Goal: Task Accomplishment & Management: Complete application form

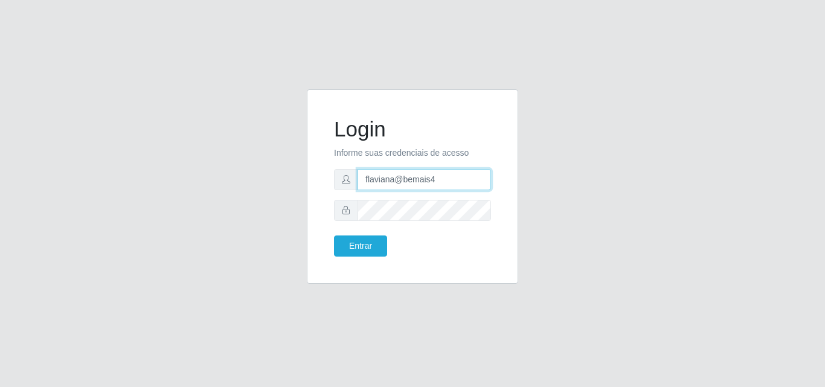
click at [439, 175] on input "flaviana@bemais4" at bounding box center [425, 179] width 134 height 21
type input "flaviana@b3ruas"
click at [334, 236] on button "Entrar" at bounding box center [360, 246] width 53 height 21
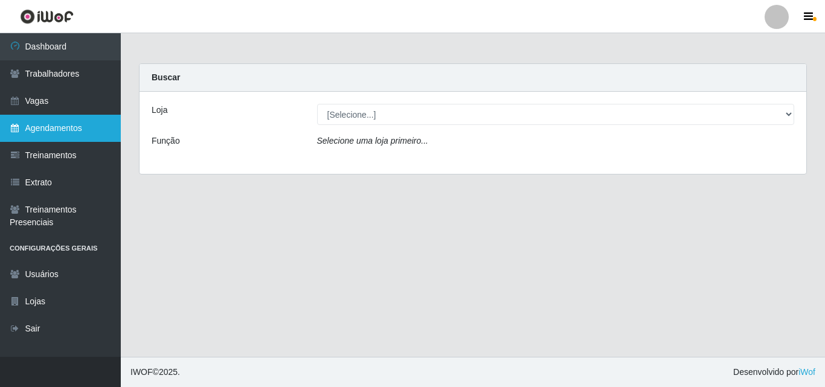
click at [49, 127] on link "Agendamentos" at bounding box center [60, 128] width 121 height 27
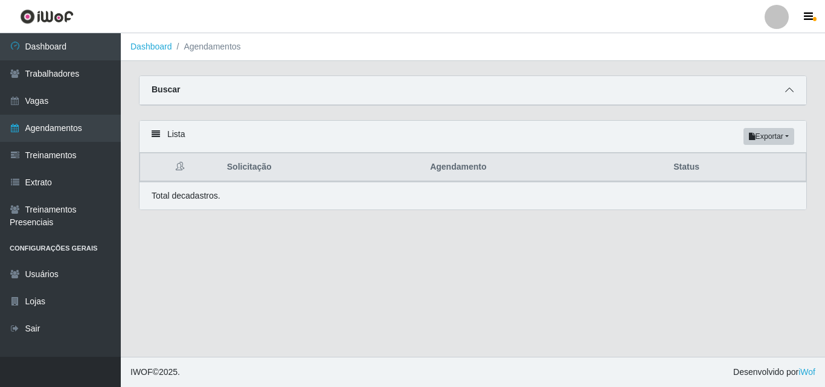
click at [790, 86] on span at bounding box center [789, 90] width 14 height 14
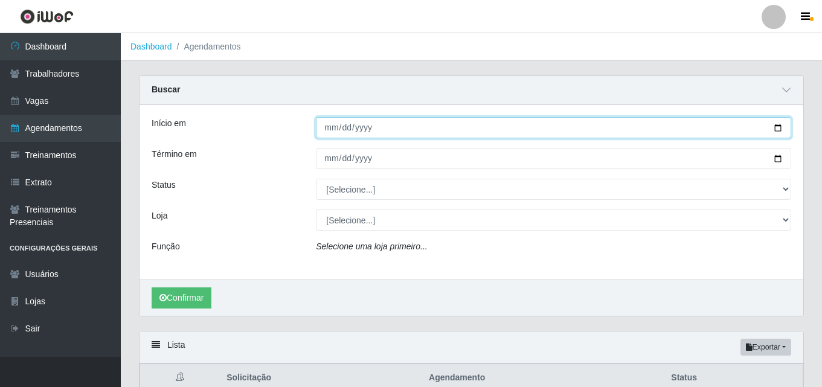
click at [330, 127] on input "Início em" at bounding box center [553, 127] width 475 height 21
type input "[DATE]"
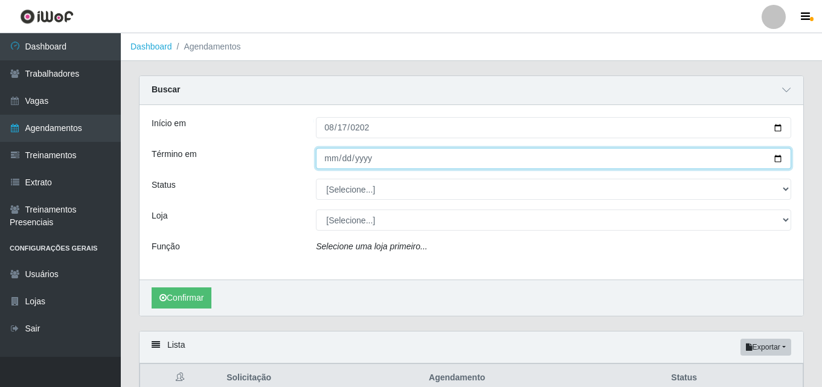
click at [329, 163] on input "Término em" at bounding box center [553, 158] width 475 height 21
type input "[DATE]"
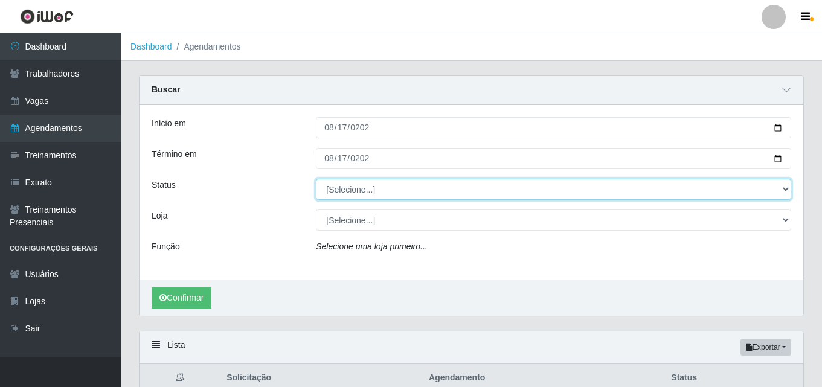
click at [358, 182] on select "[Selecione...] AGENDADO AGUARDANDO LIBERAR EM ANDAMENTO EM REVISÃO FINALIZADO C…" at bounding box center [553, 189] width 475 height 21
select select "AGENDADO"
click at [316, 179] on select "[Selecione...] AGENDADO AGUARDANDO LIBERAR EM ANDAMENTO EM REVISÃO FINALIZADO C…" at bounding box center [553, 189] width 475 height 21
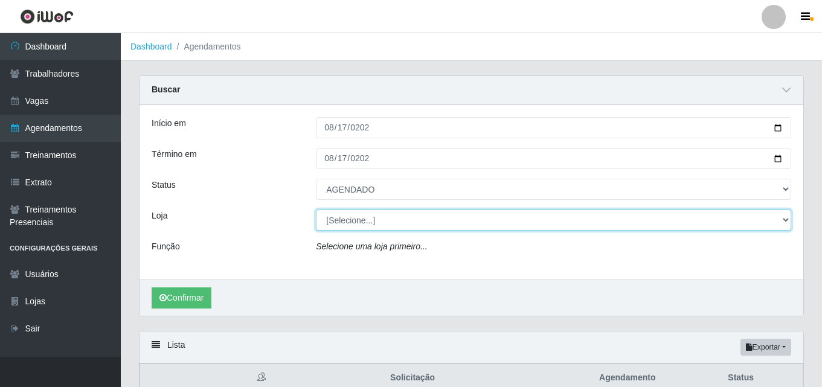
click at [350, 227] on select "[Selecione...] Bemais Supermercados - [GEOGRAPHIC_DATA]" at bounding box center [553, 220] width 475 height 21
select select "249"
click at [316, 210] on select "[Selecione...] Bemais Supermercados - [GEOGRAPHIC_DATA]" at bounding box center [553, 220] width 475 height 21
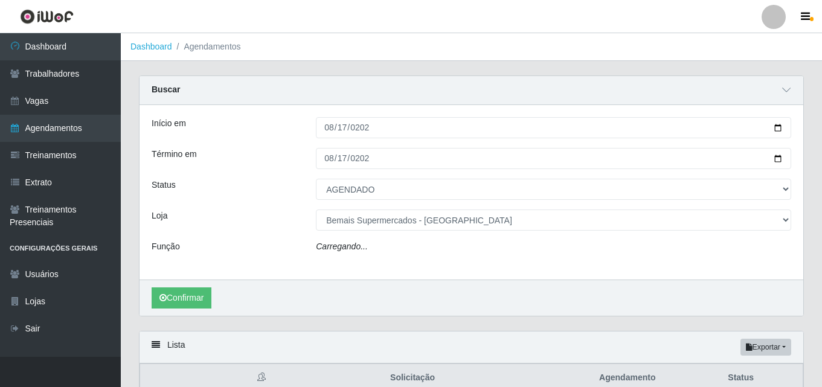
click at [337, 243] on icon "Carregando..." at bounding box center [342, 247] width 52 height 10
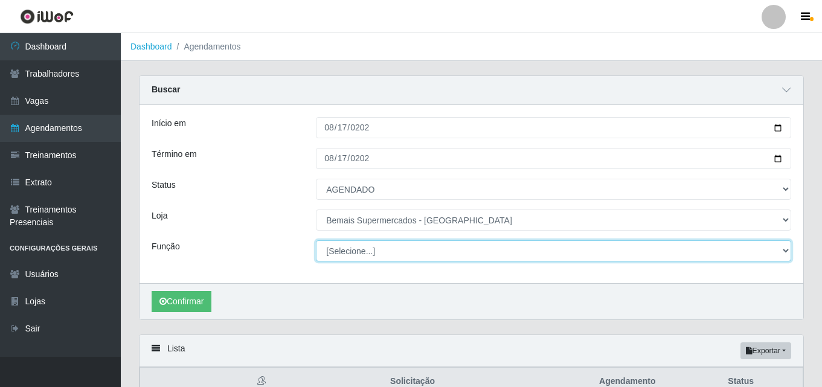
click at [337, 254] on select "[Selecione...] ASG ASG + ASG ++ Auxiliar de Depósito Auxiliar de Depósito + Aux…" at bounding box center [553, 250] width 475 height 21
select select "120"
click at [316, 241] on select "[Selecione...] ASG ASG + ASG ++ Auxiliar de Depósito Auxiliar de Depósito + Aux…" at bounding box center [553, 250] width 475 height 21
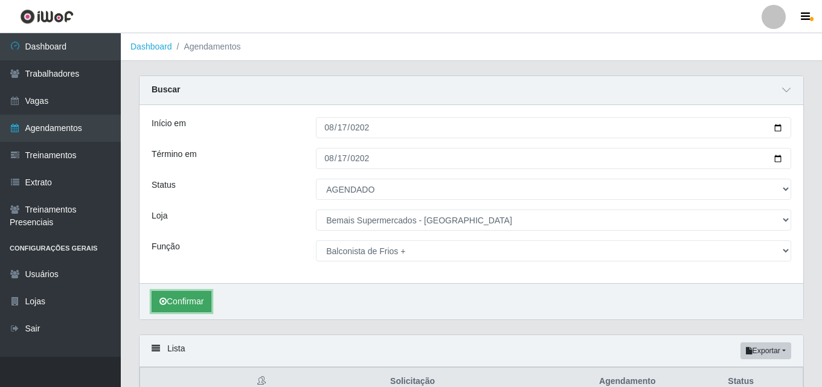
click at [198, 301] on button "Confirmar" at bounding box center [182, 301] width 60 height 21
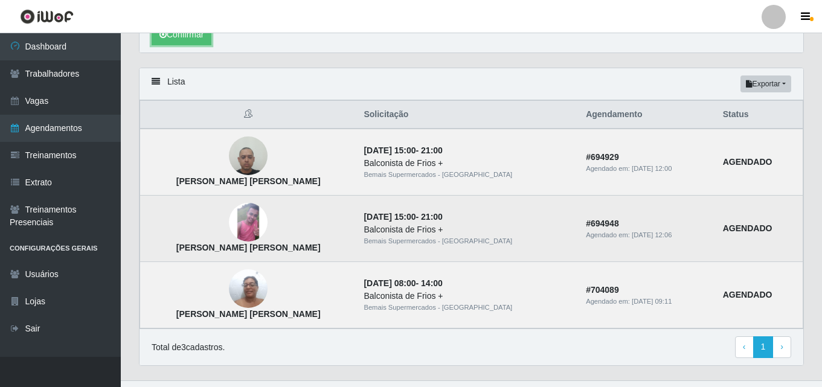
scroll to position [291, 0]
